Goal: Navigation & Orientation: Understand site structure

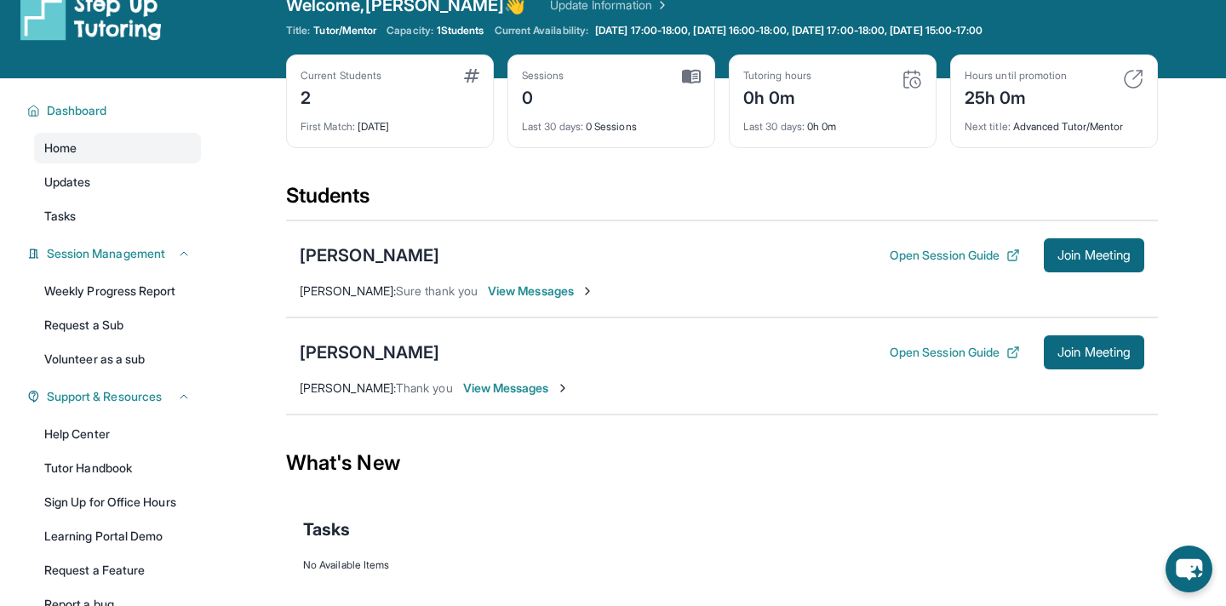
scroll to position [42, 0]
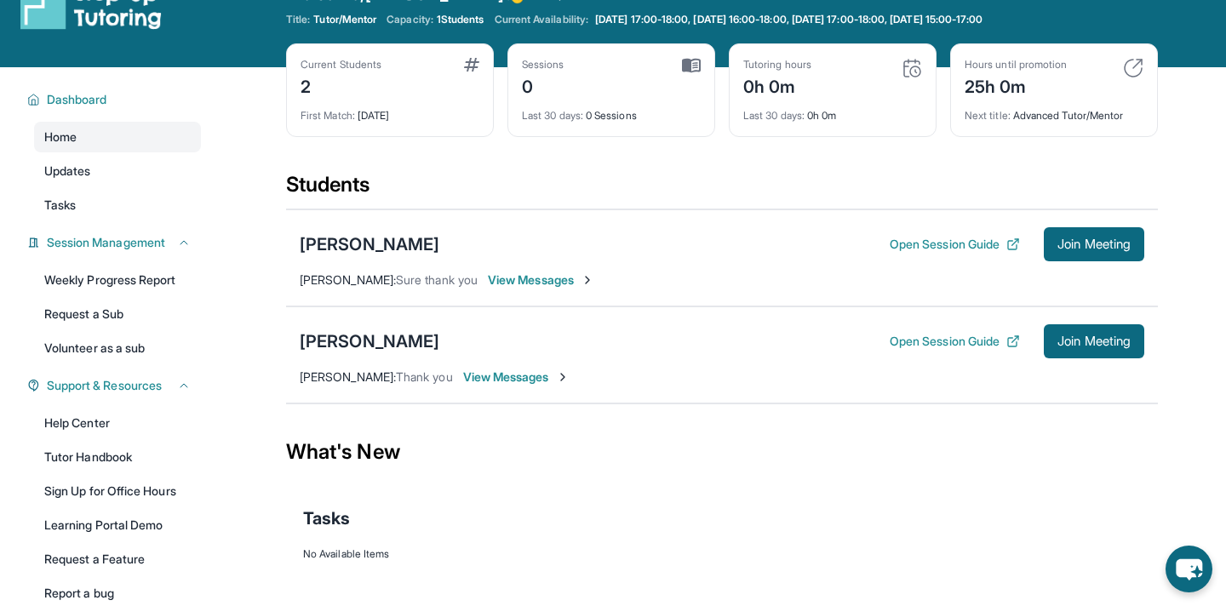
click at [619, 70] on div "Sessions 0" at bounding box center [611, 78] width 179 height 41
click at [689, 62] on img at bounding box center [691, 65] width 19 height 15
click at [563, 119] on span "Last 30 days :" at bounding box center [552, 115] width 61 height 13
click at [535, 84] on div "0" at bounding box center [543, 85] width 43 height 27
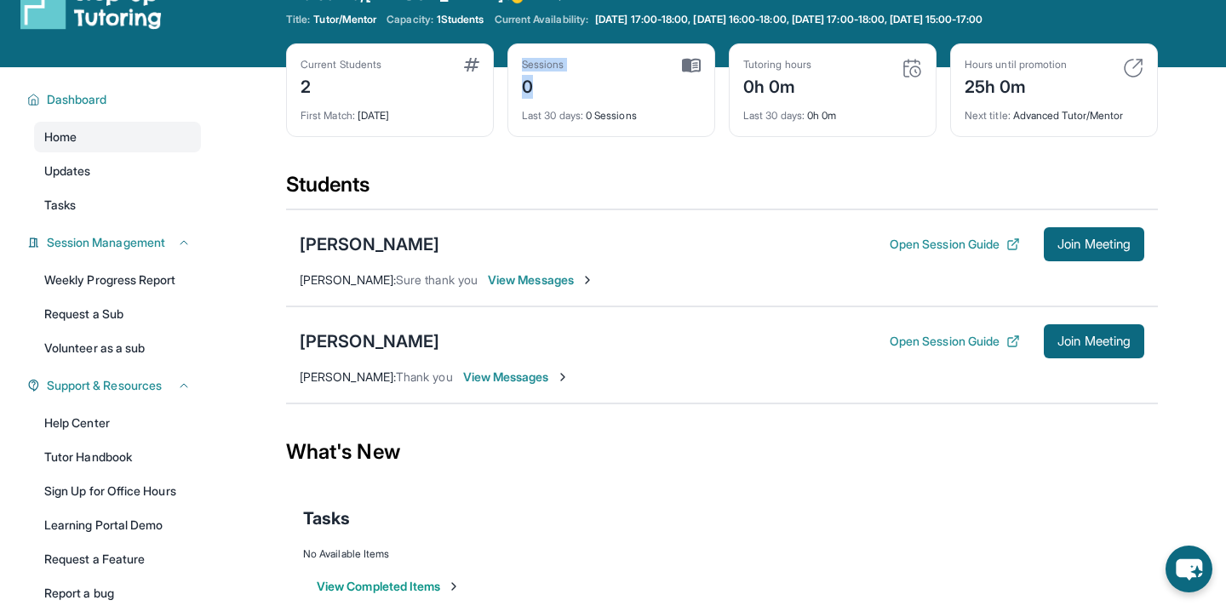
click at [535, 84] on div "0" at bounding box center [543, 85] width 43 height 27
click at [914, 69] on img at bounding box center [912, 68] width 20 height 20
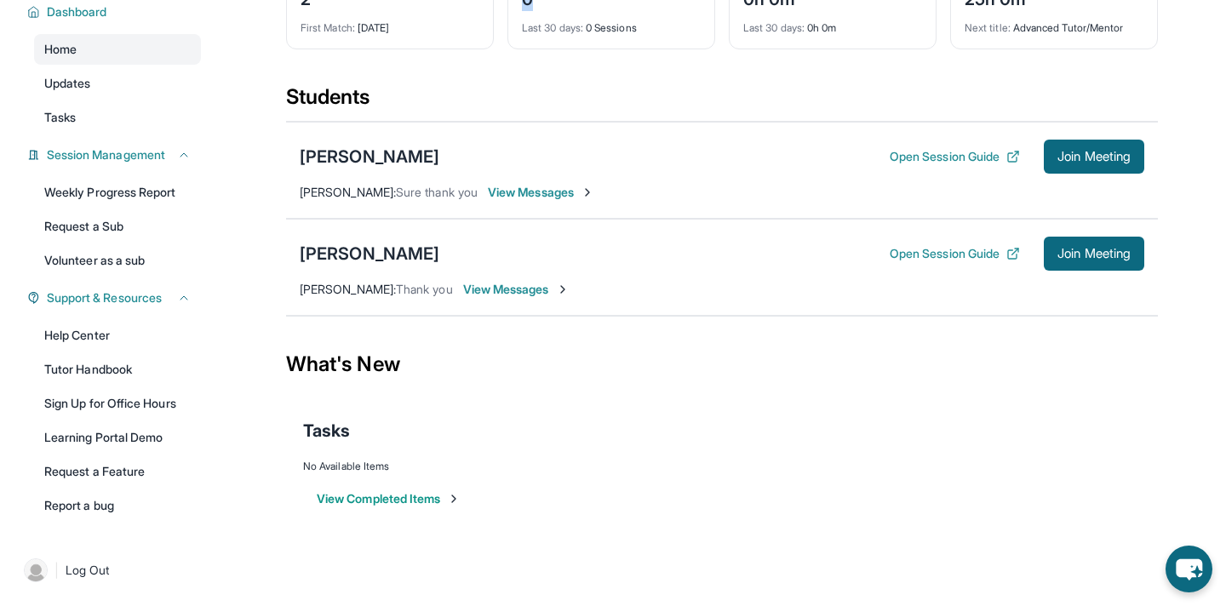
scroll to position [0, 0]
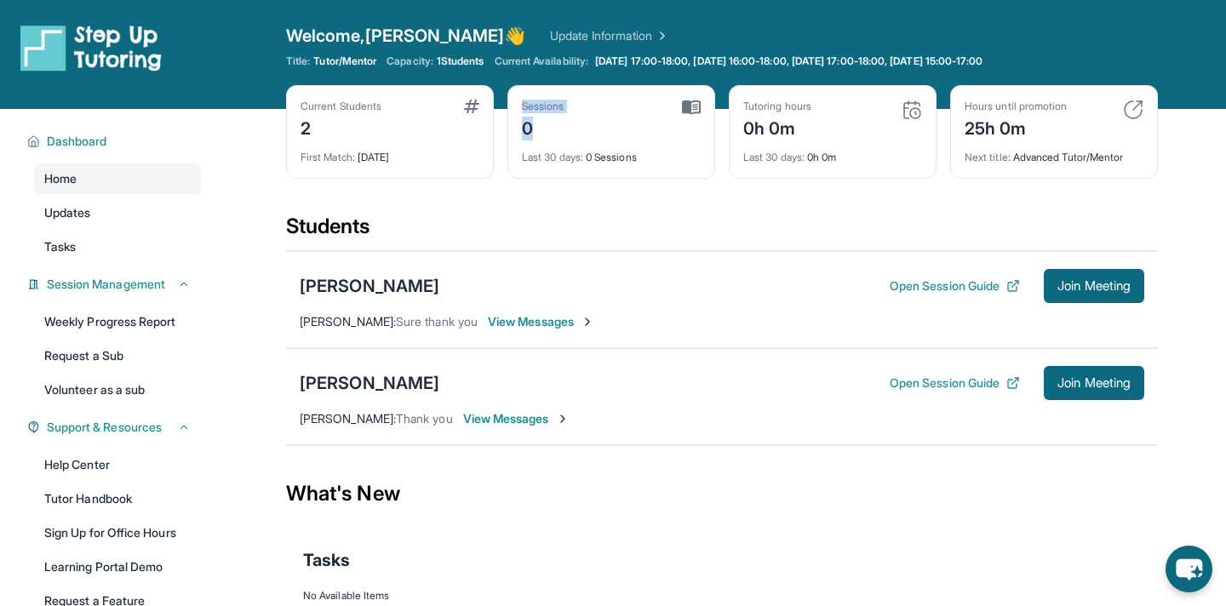
click at [691, 118] on div "Sessions 0" at bounding box center [611, 120] width 179 height 41
click at [1129, 107] on img at bounding box center [1133, 110] width 20 height 20
click at [695, 100] on img at bounding box center [691, 107] width 19 height 15
click at [117, 210] on link "Updates" at bounding box center [117, 213] width 167 height 31
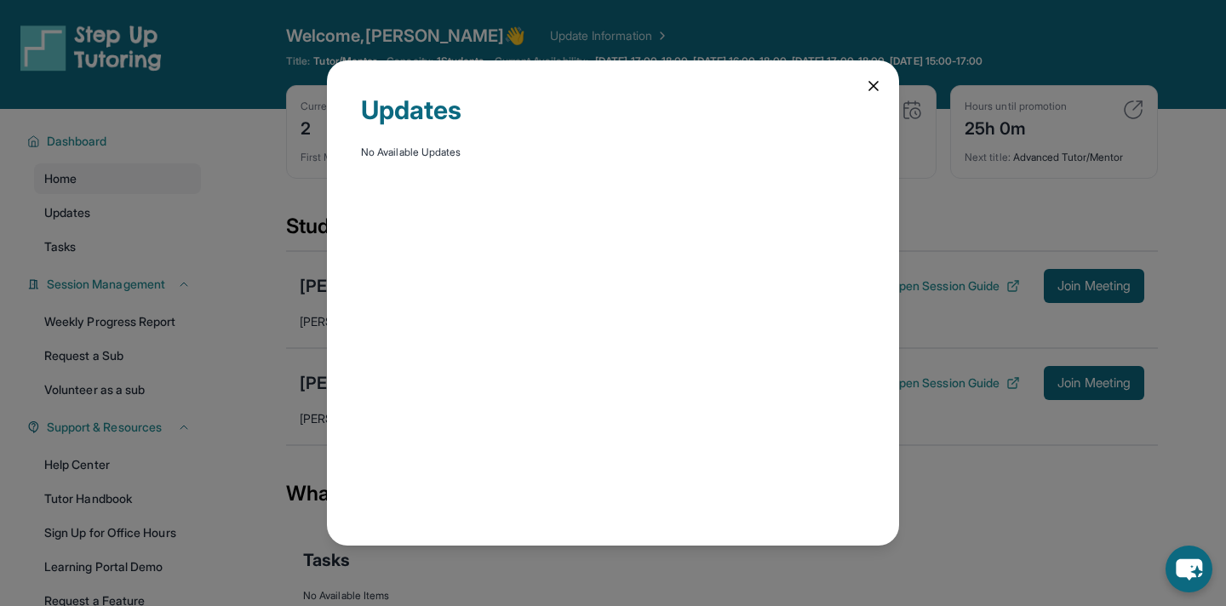
click at [121, 231] on div "Updates No Available Updates" at bounding box center [613, 303] width 1226 height 606
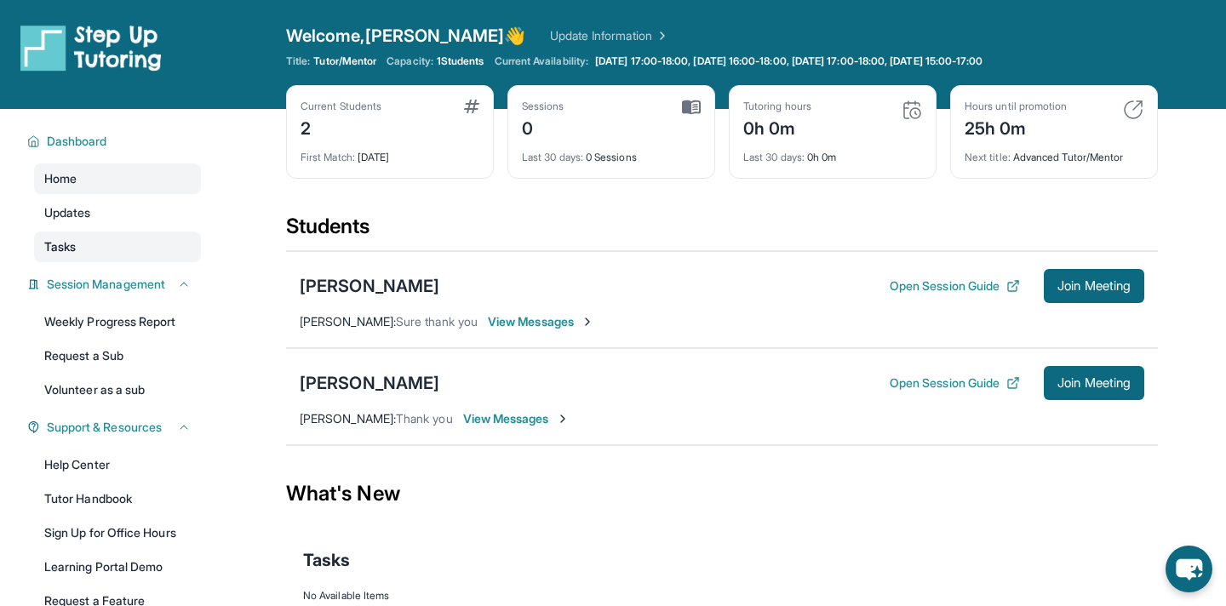
click at [114, 252] on link "Tasks" at bounding box center [117, 247] width 167 height 31
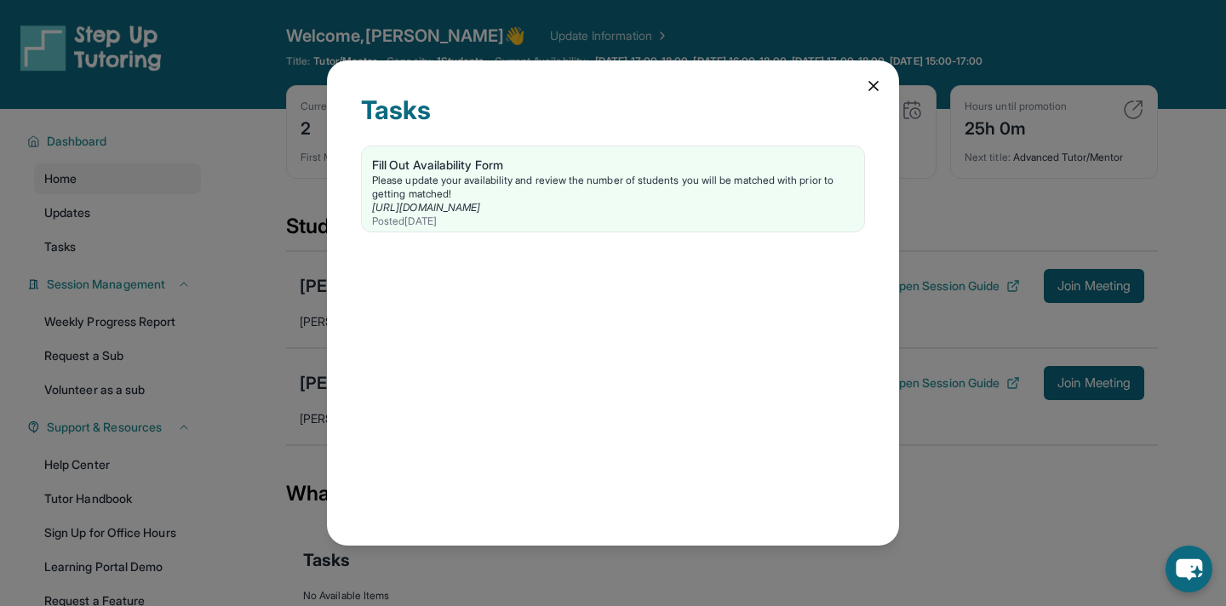
click at [204, 238] on div "Tasks Fill Out Availability Form Please update your availability and review the…" at bounding box center [613, 303] width 1226 height 606
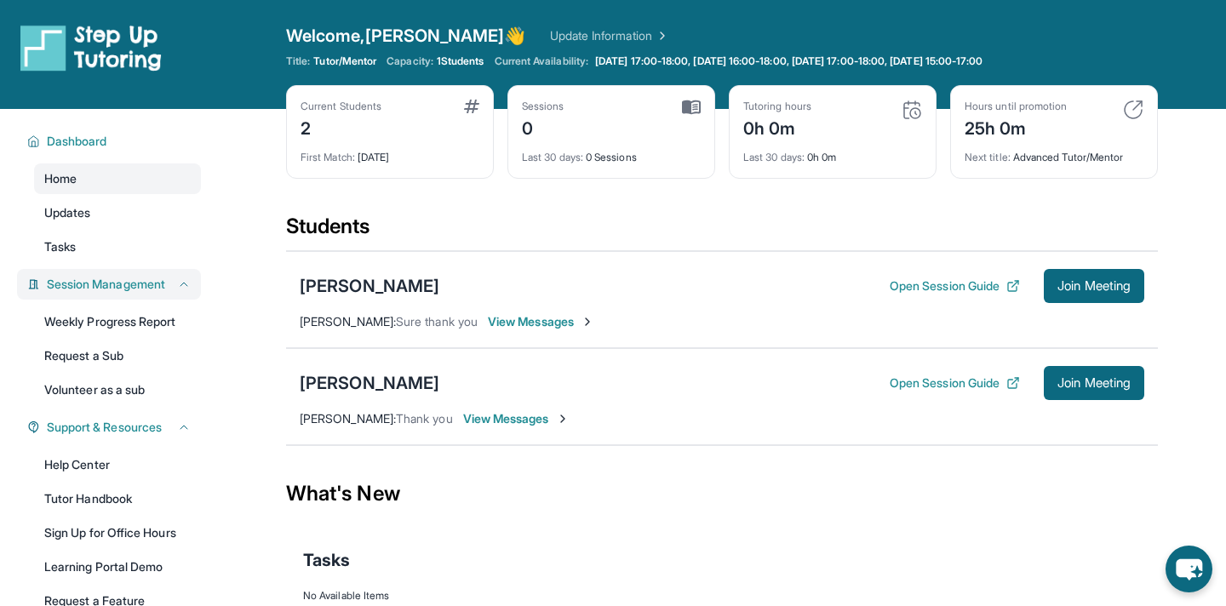
scroll to position [129, 0]
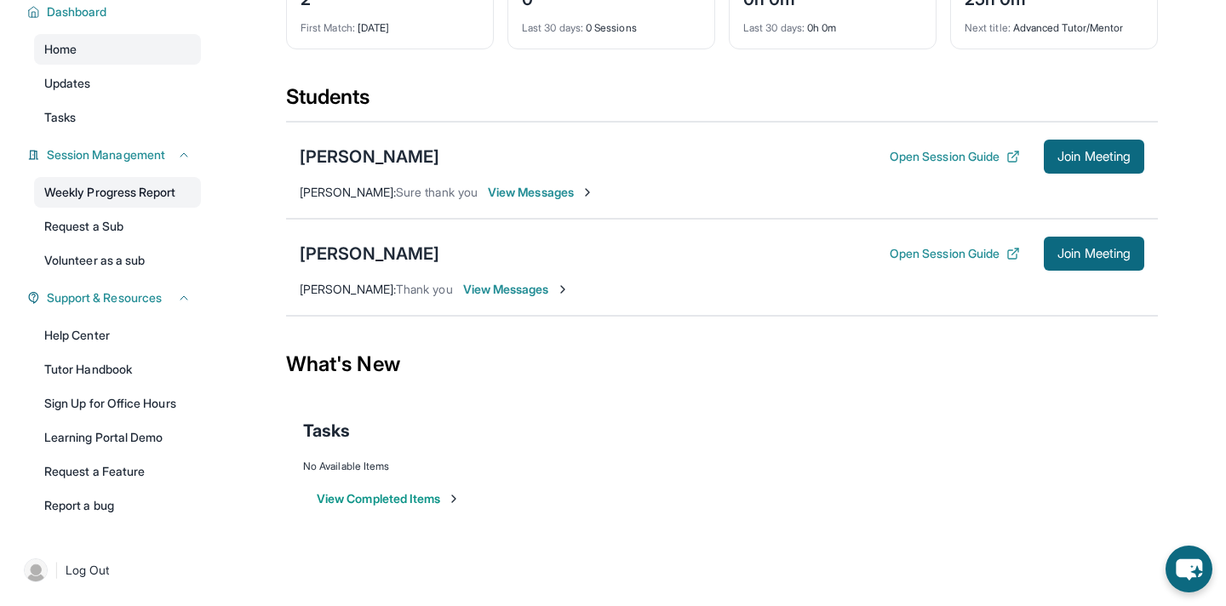
click at [136, 198] on link "Weekly Progress Report" at bounding box center [117, 192] width 167 height 31
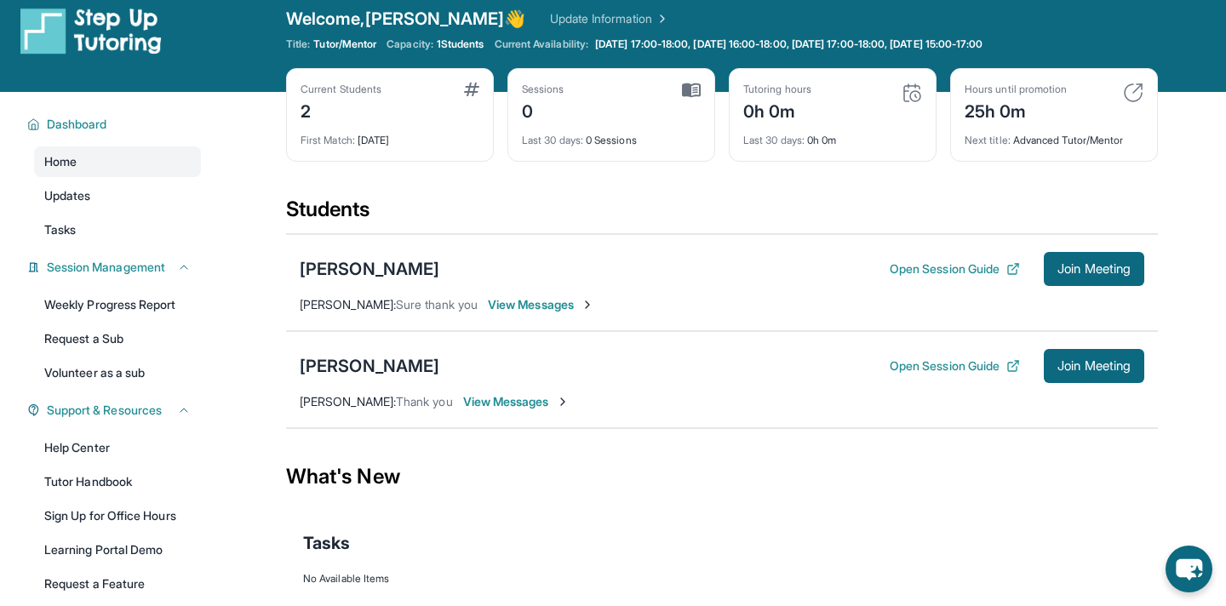
scroll to position [0, 0]
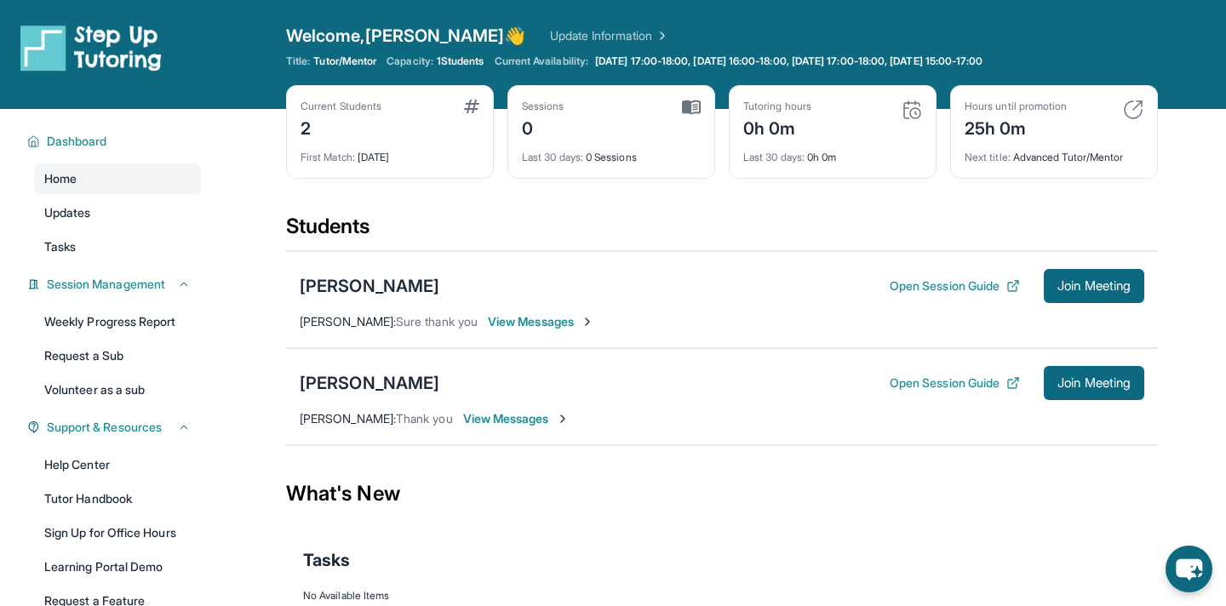
click at [479, 121] on div "Current Students 2 First Match : 2 days ago" at bounding box center [390, 132] width 208 height 94
click at [545, 121] on div "0" at bounding box center [543, 126] width 43 height 27
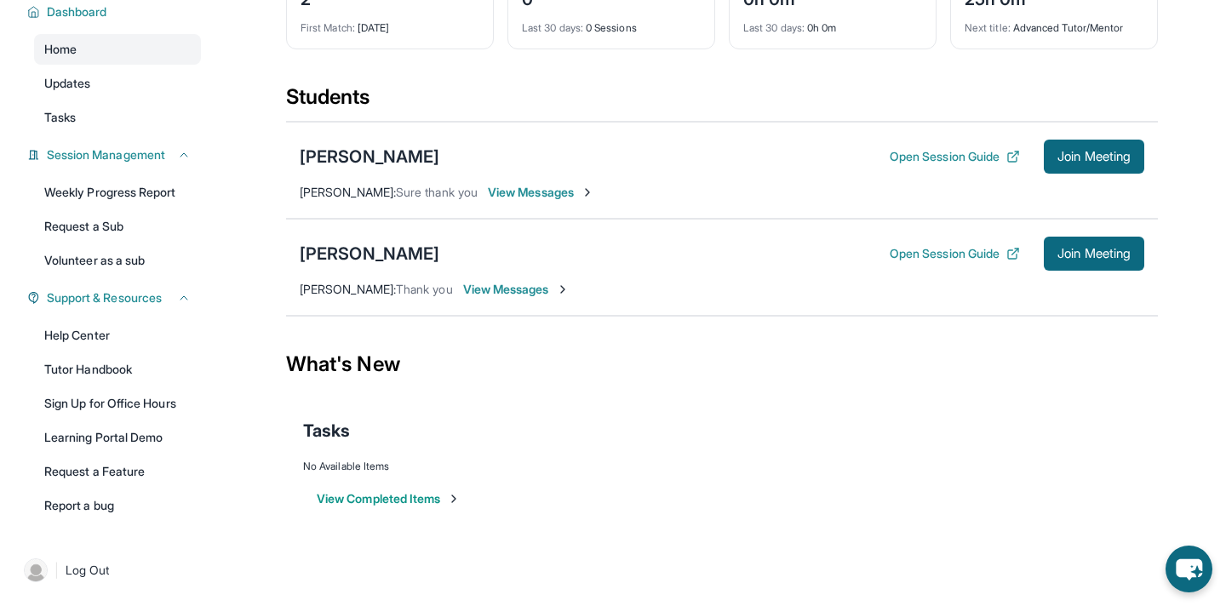
click at [363, 496] on button "View Completed Items" at bounding box center [389, 498] width 144 height 17
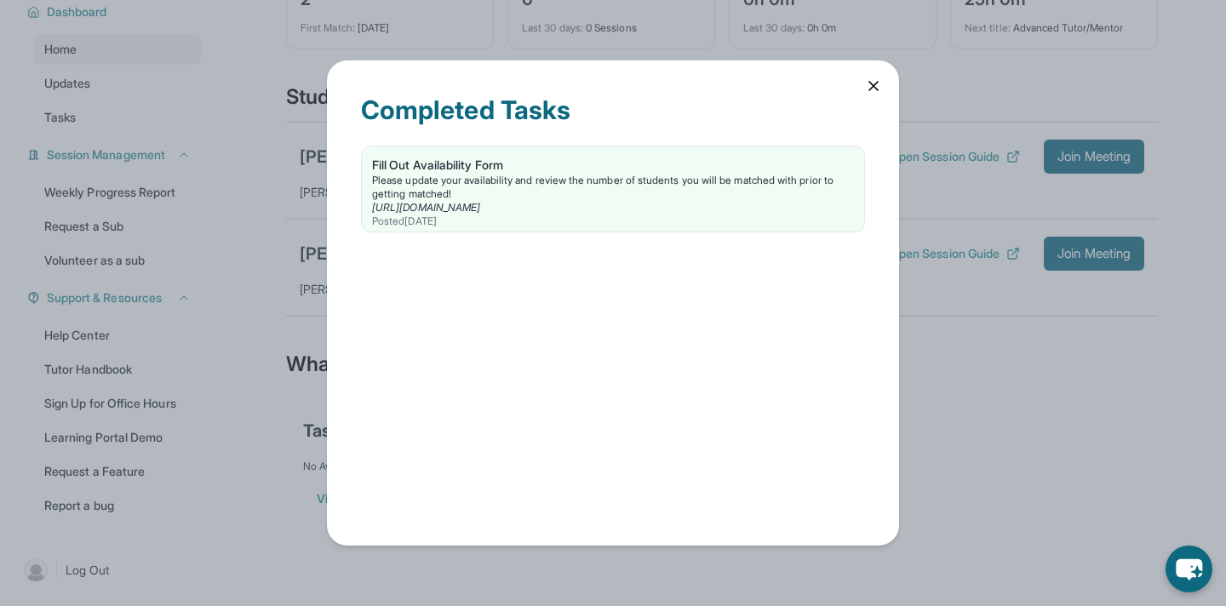
click at [876, 83] on icon at bounding box center [873, 85] width 17 height 17
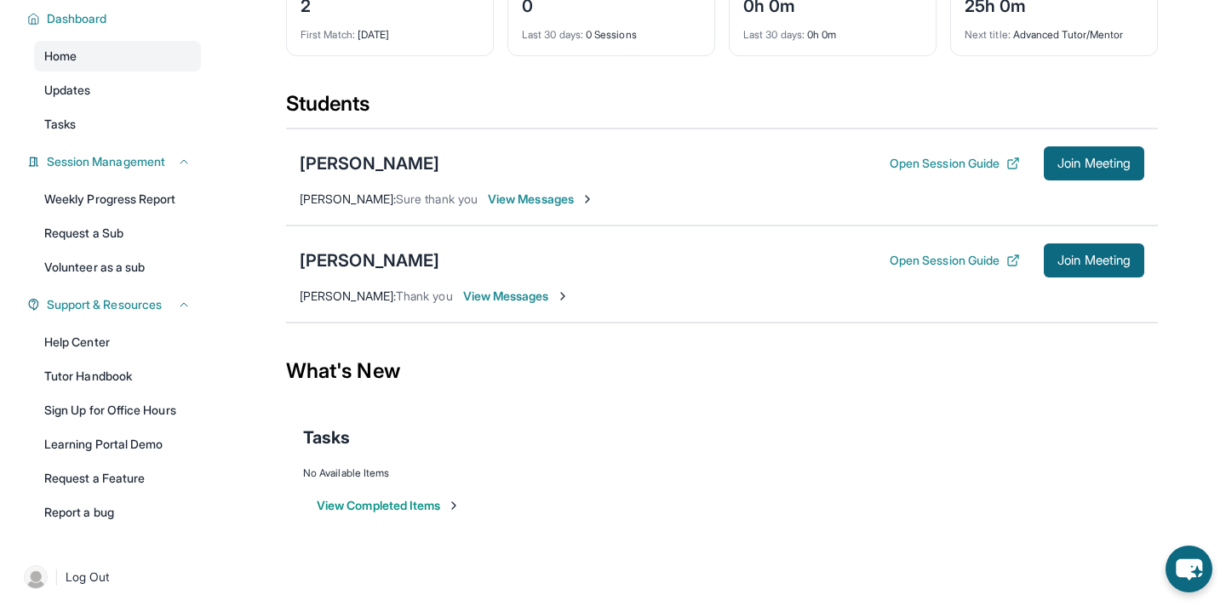
scroll to position [121, 0]
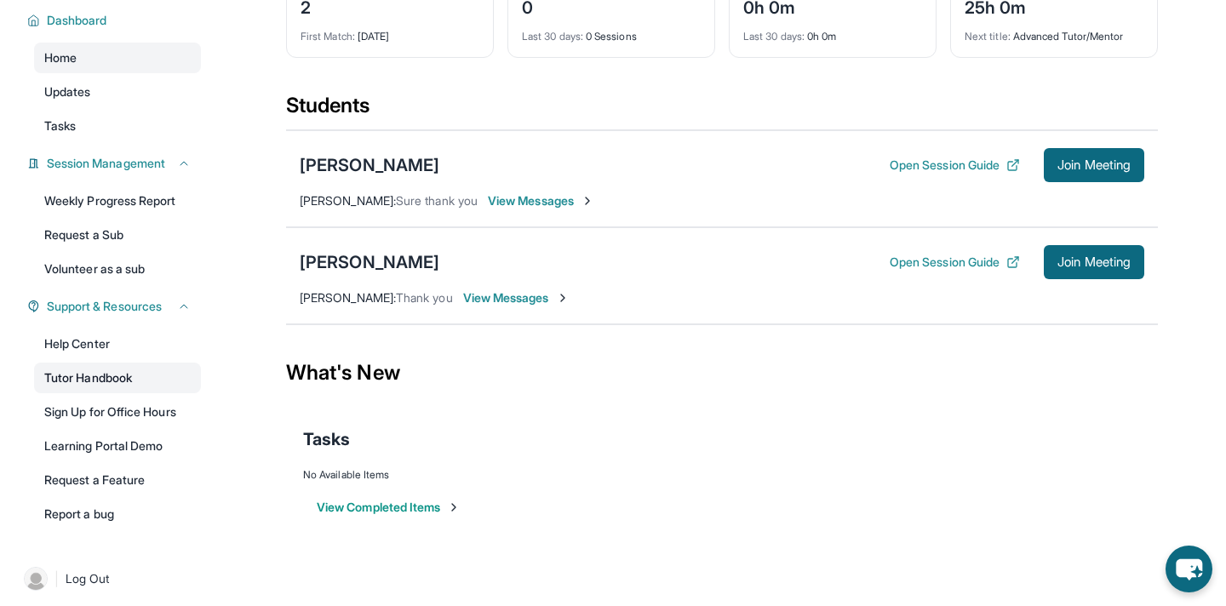
click at [175, 370] on link "Tutor Handbook" at bounding box center [117, 378] width 167 height 31
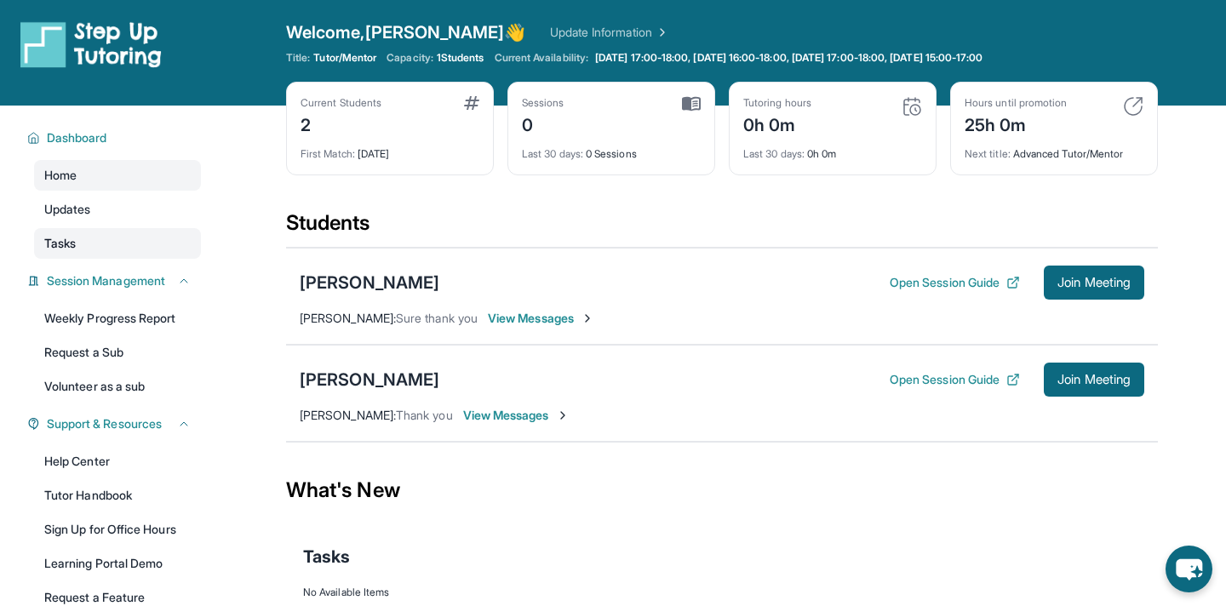
scroll to position [0, 0]
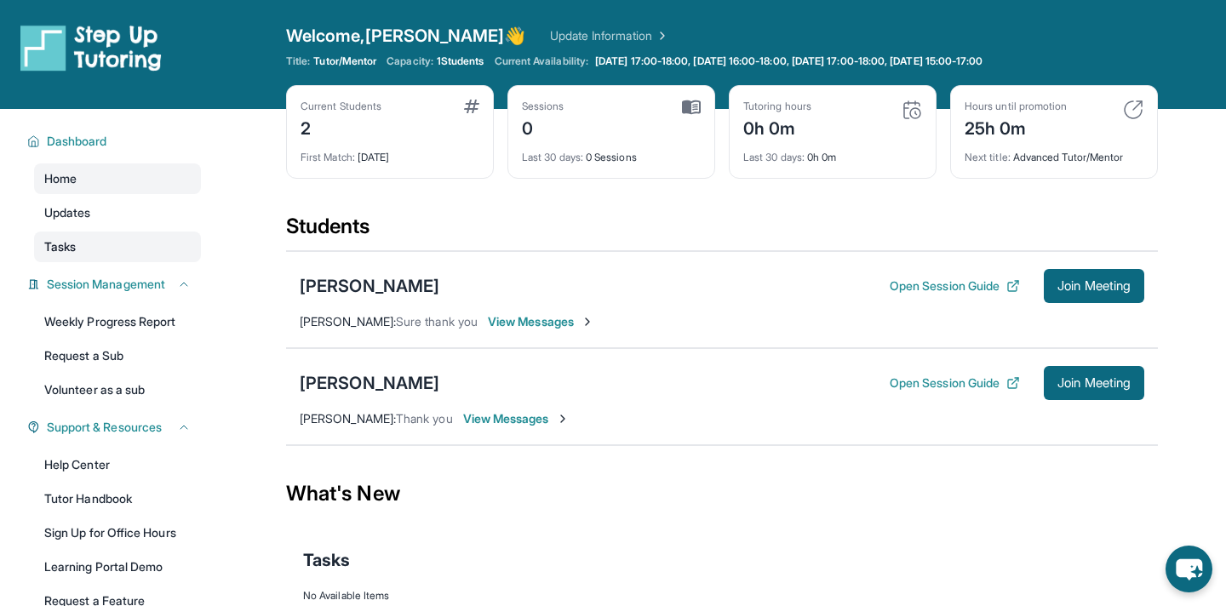
click at [145, 248] on link "Tasks" at bounding box center [117, 247] width 167 height 31
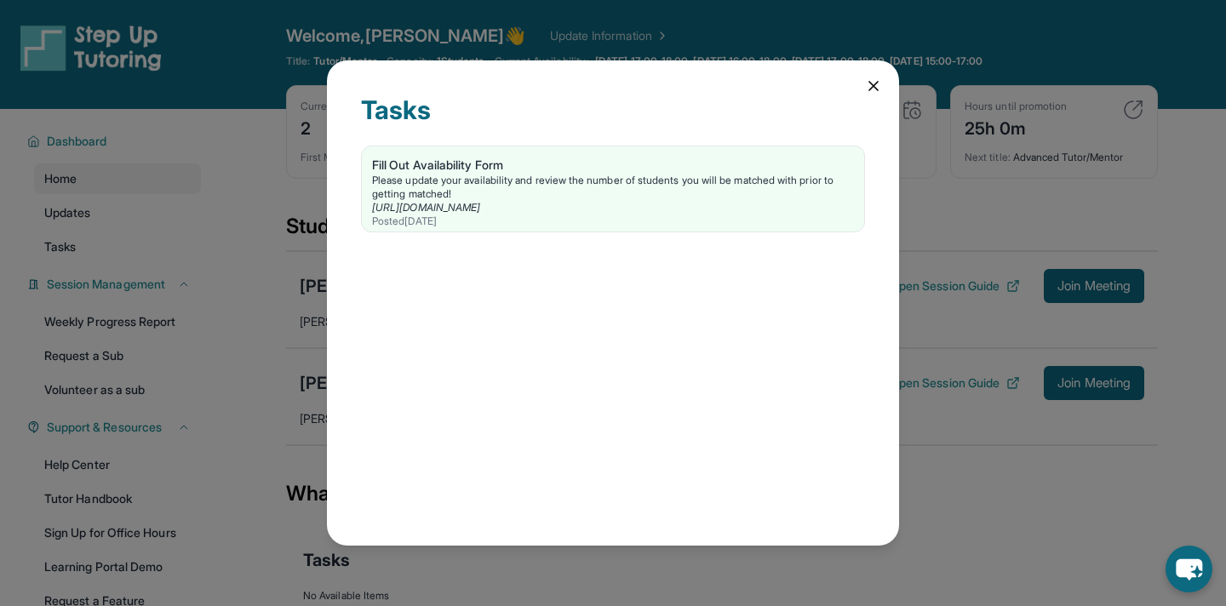
click at [146, 218] on div "Tasks Fill Out Availability Form Please update your availability and review the…" at bounding box center [613, 303] width 1226 height 606
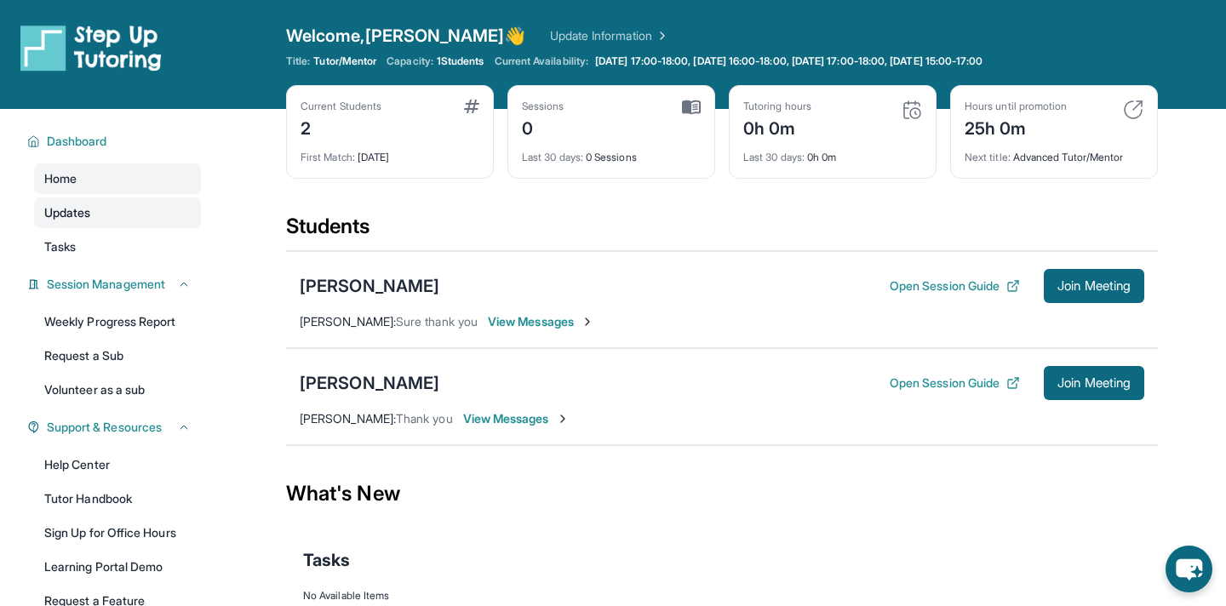
click at [143, 221] on link "Updates" at bounding box center [117, 213] width 167 height 31
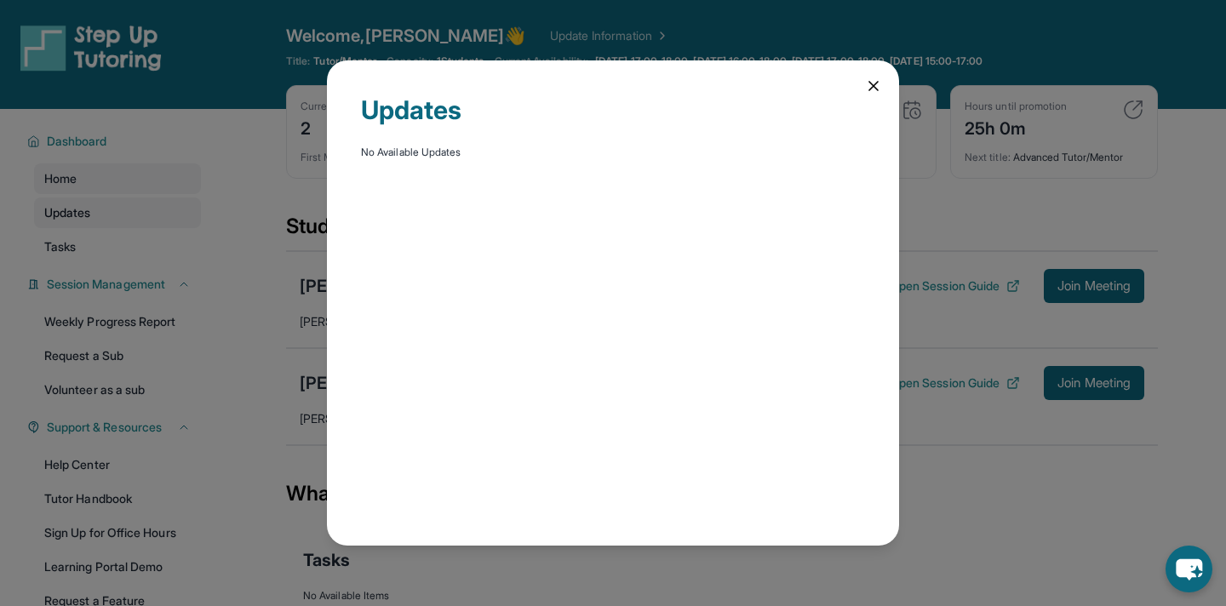
click at [143, 221] on div "Updates No Available Updates" at bounding box center [613, 303] width 1226 height 606
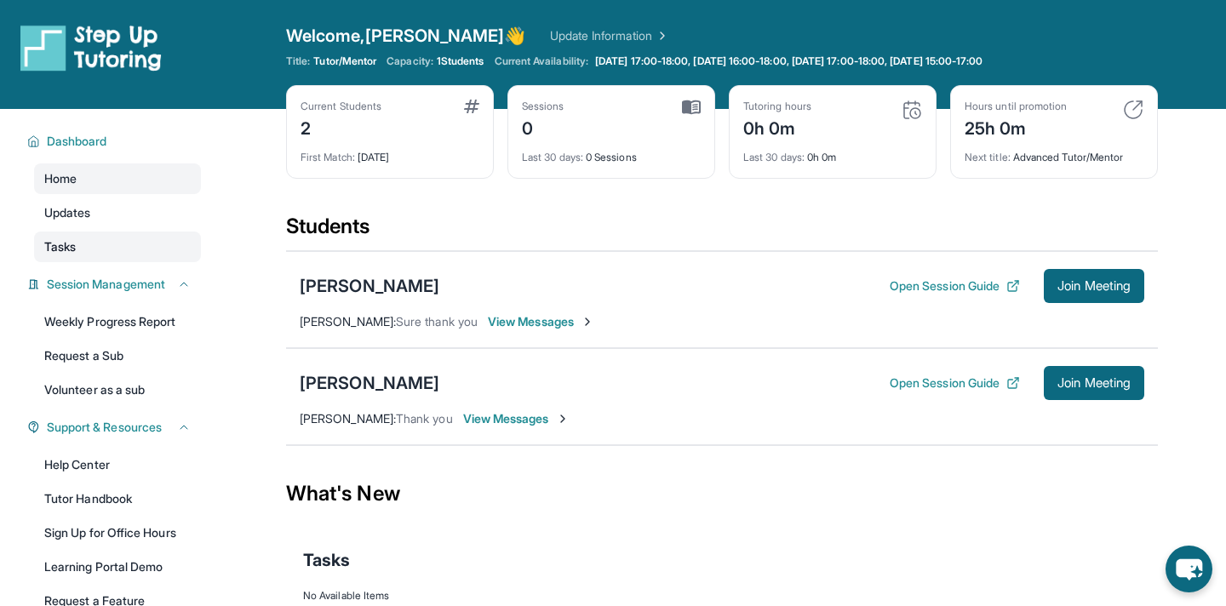
click at [119, 241] on link "Tasks" at bounding box center [117, 247] width 167 height 31
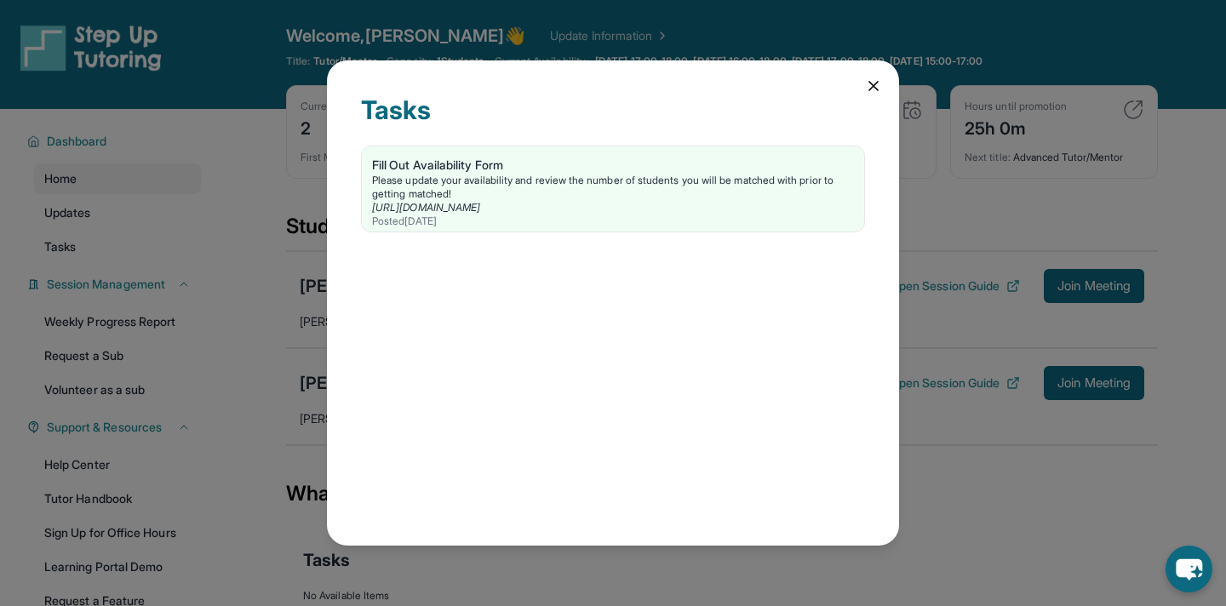
click at [129, 181] on div "Tasks Fill Out Availability Form Please update your availability and review the…" at bounding box center [613, 303] width 1226 height 606
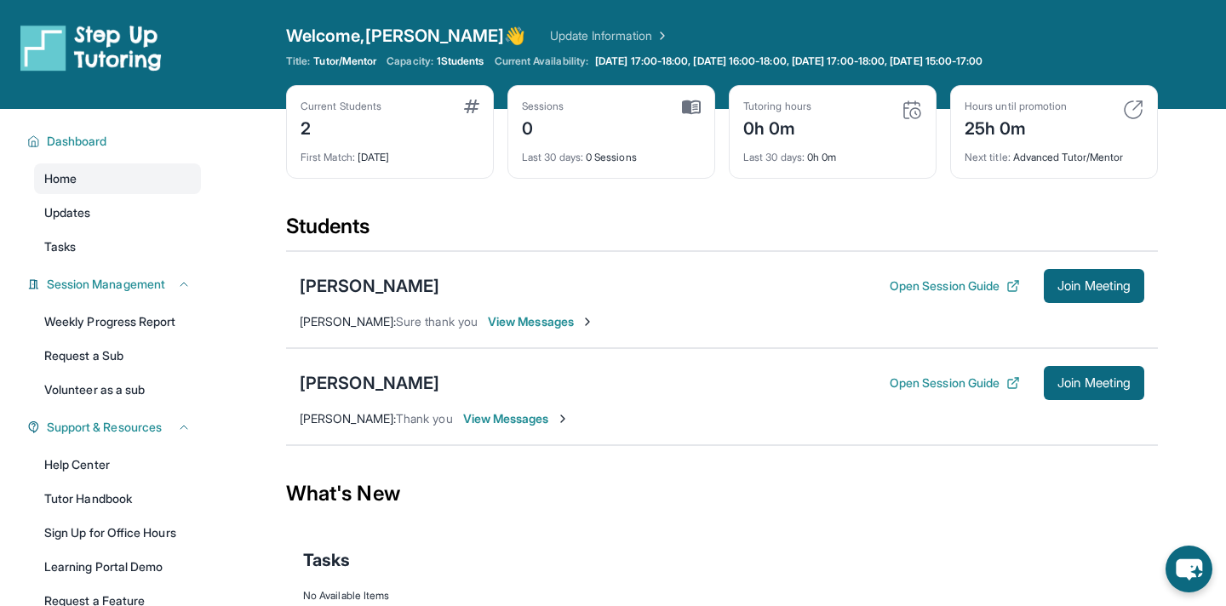
click at [129, 181] on link "Home" at bounding box center [117, 178] width 167 height 31
